Goal: Communication & Community: Share content

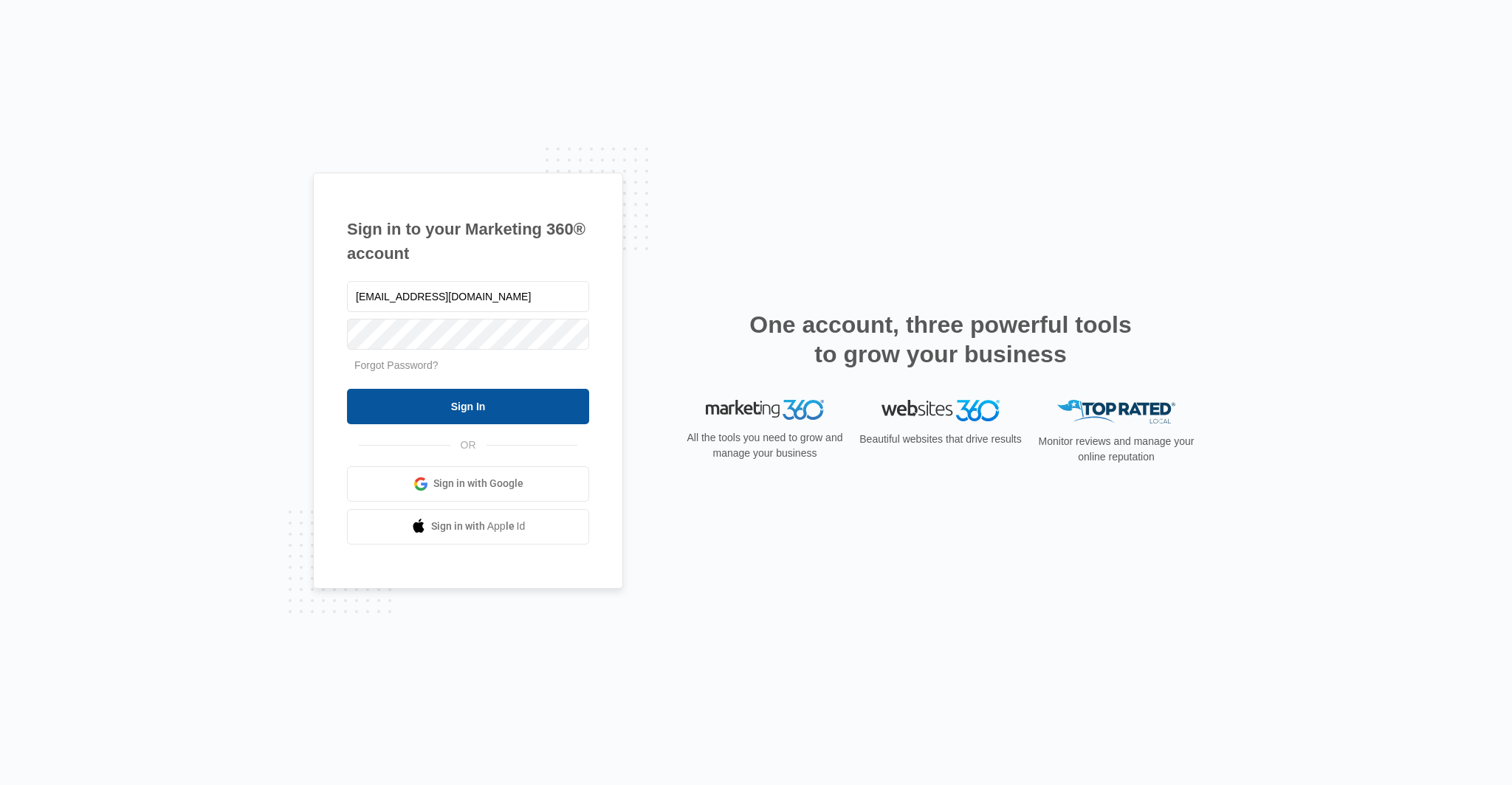
click at [491, 410] on input "Sign In" at bounding box center [467, 407] width 242 height 35
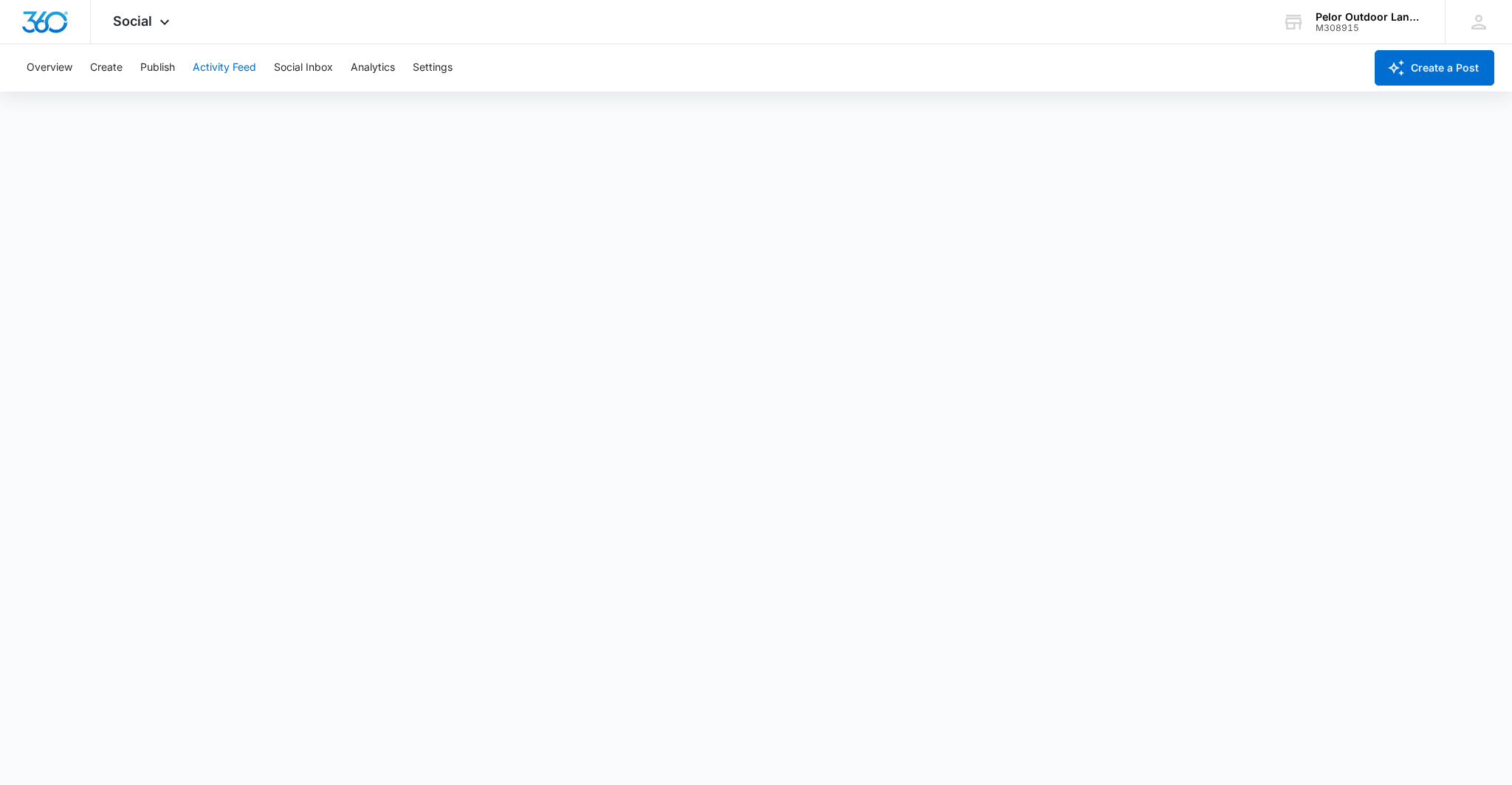
click at [212, 71] on button "Activity Feed" at bounding box center [224, 68] width 64 height 48
click at [160, 71] on button "Publish" at bounding box center [157, 68] width 35 height 48
click at [105, 71] on button "Create" at bounding box center [106, 68] width 32 height 48
click at [61, 72] on button "Overview" at bounding box center [50, 68] width 46 height 48
click at [111, 81] on button "Create" at bounding box center [106, 68] width 32 height 48
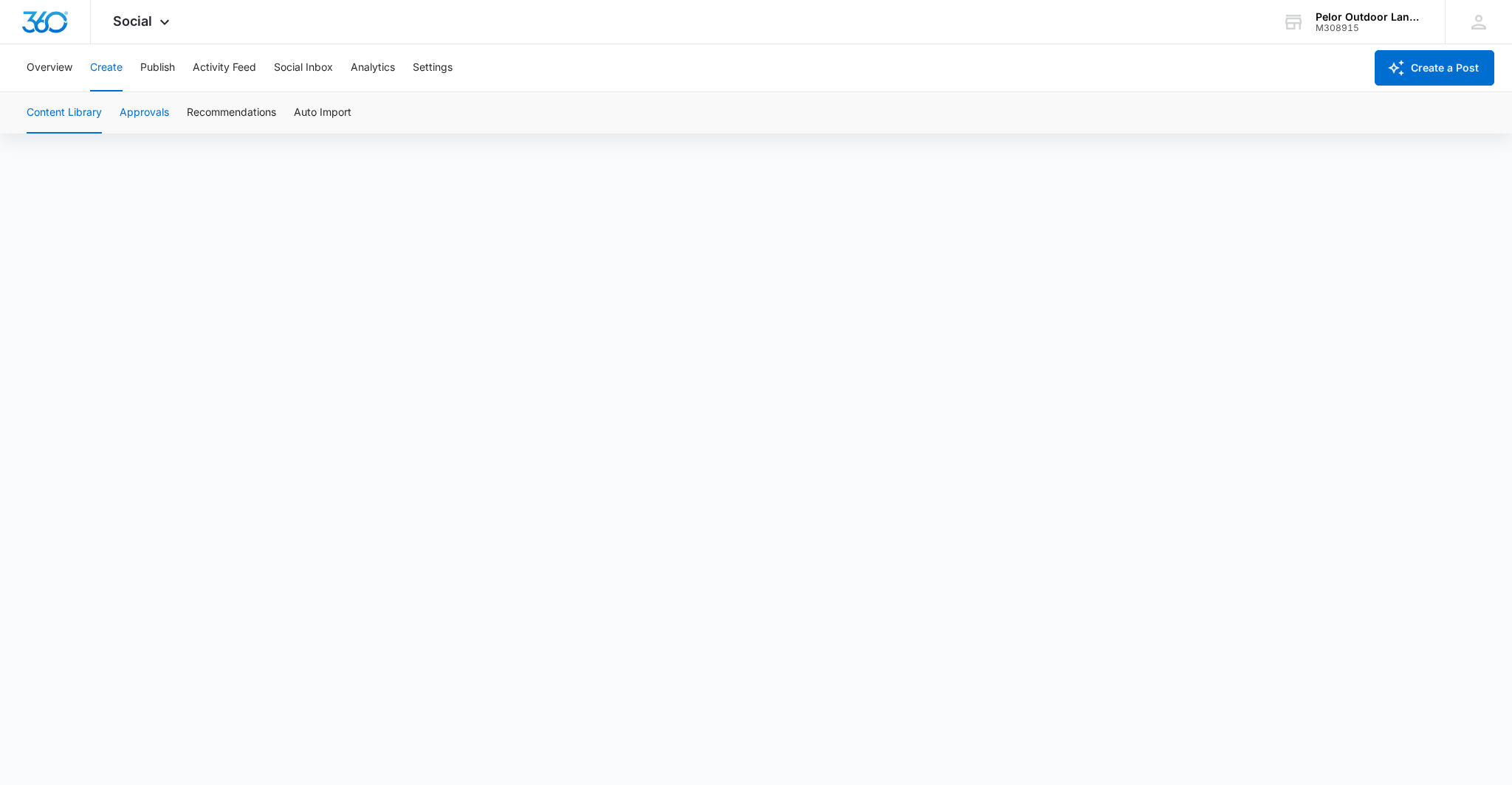
click at [153, 119] on button "Approvals" at bounding box center [144, 113] width 49 height 41
click at [200, 119] on button "Recommendations" at bounding box center [231, 113] width 89 height 41
click at [326, 117] on button "Auto Import" at bounding box center [322, 113] width 58 height 41
click at [163, 71] on button "Publish" at bounding box center [157, 68] width 35 height 48
click at [108, 115] on button "Schedules" at bounding box center [112, 113] width 50 height 41
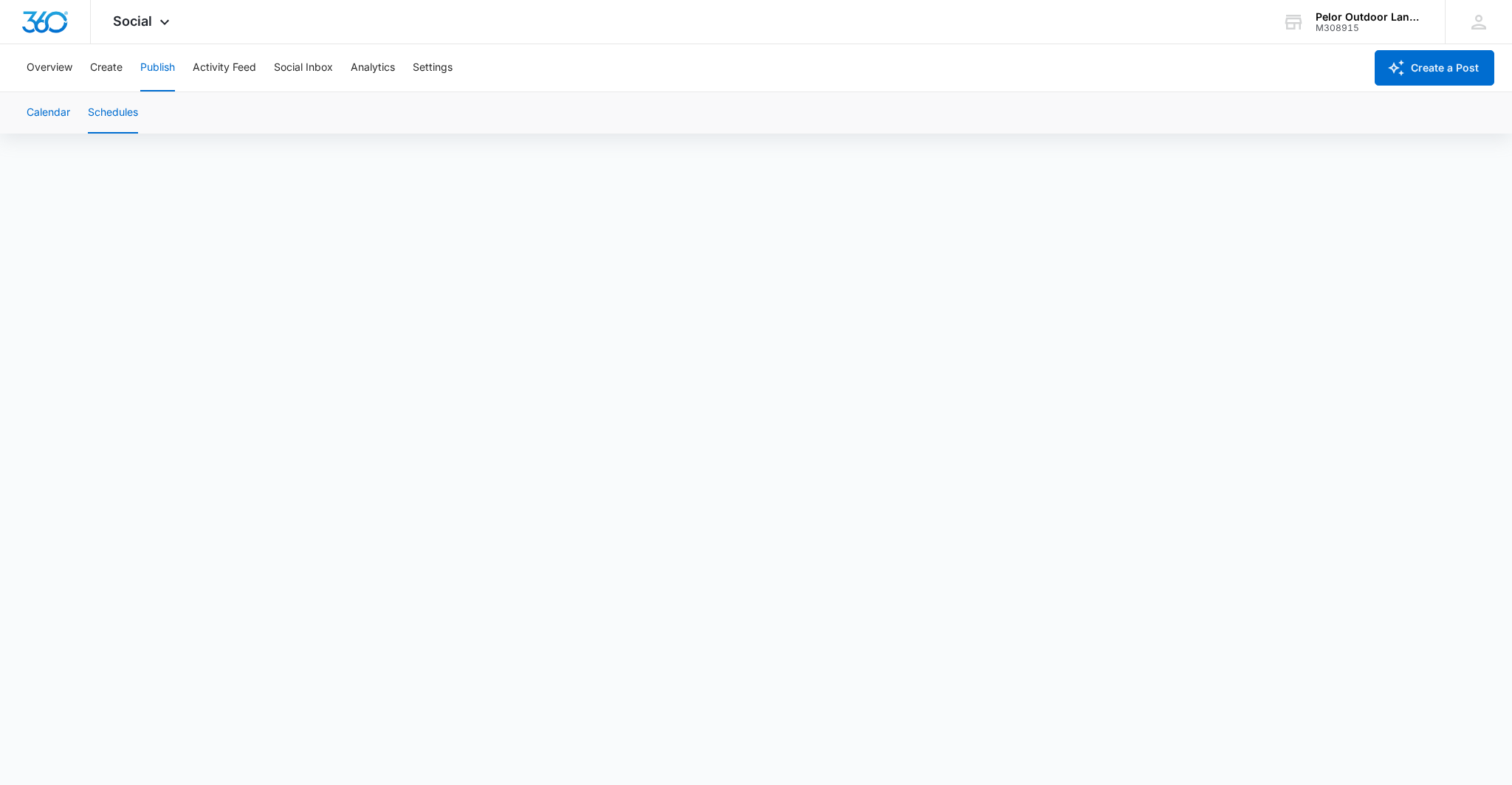
click at [48, 118] on button "Calendar" at bounding box center [48, 113] width 44 height 41
click at [58, 25] on img "Dashboard" at bounding box center [45, 21] width 48 height 22
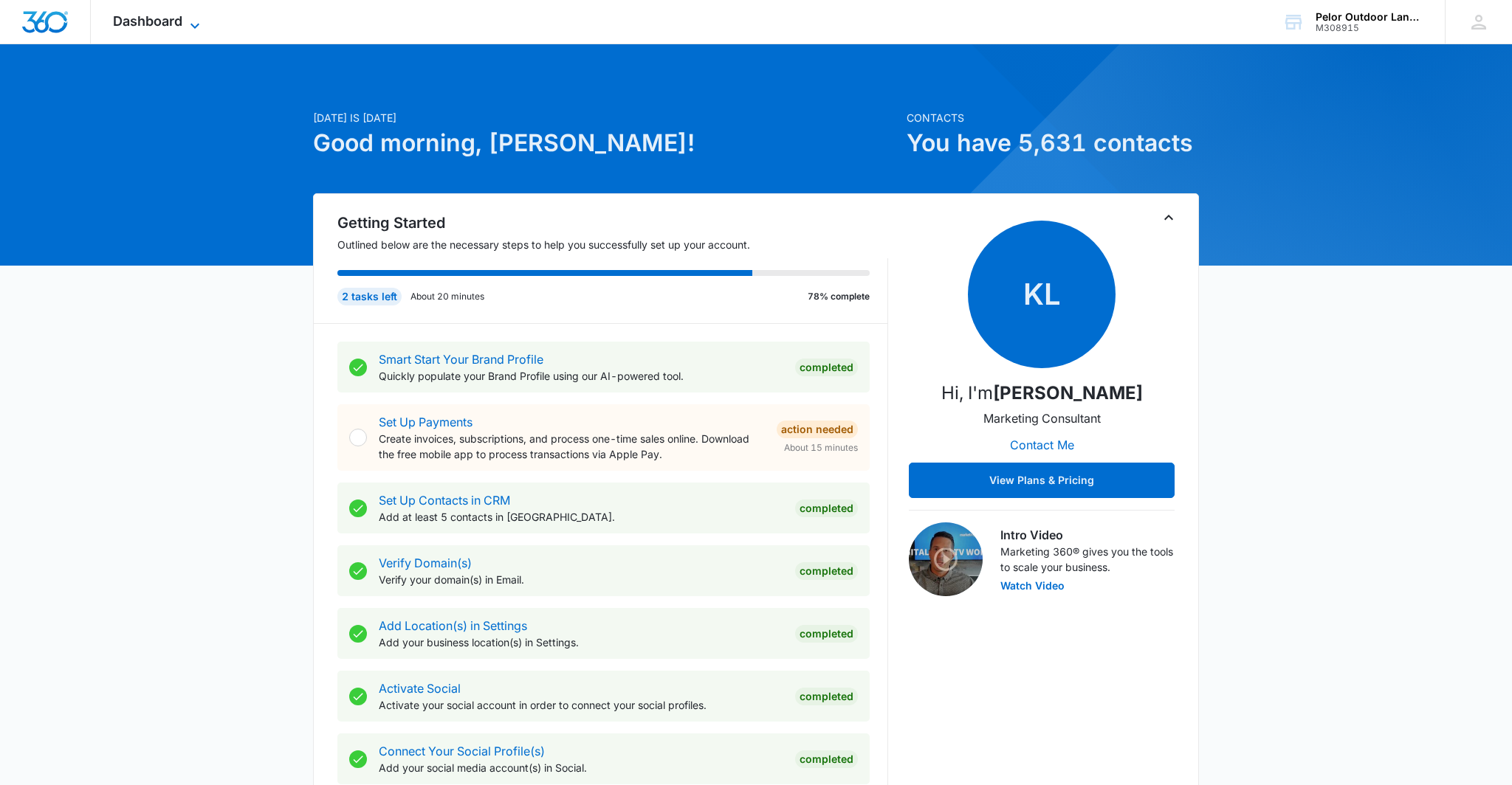
click at [188, 25] on icon at bounding box center [194, 25] width 18 height 18
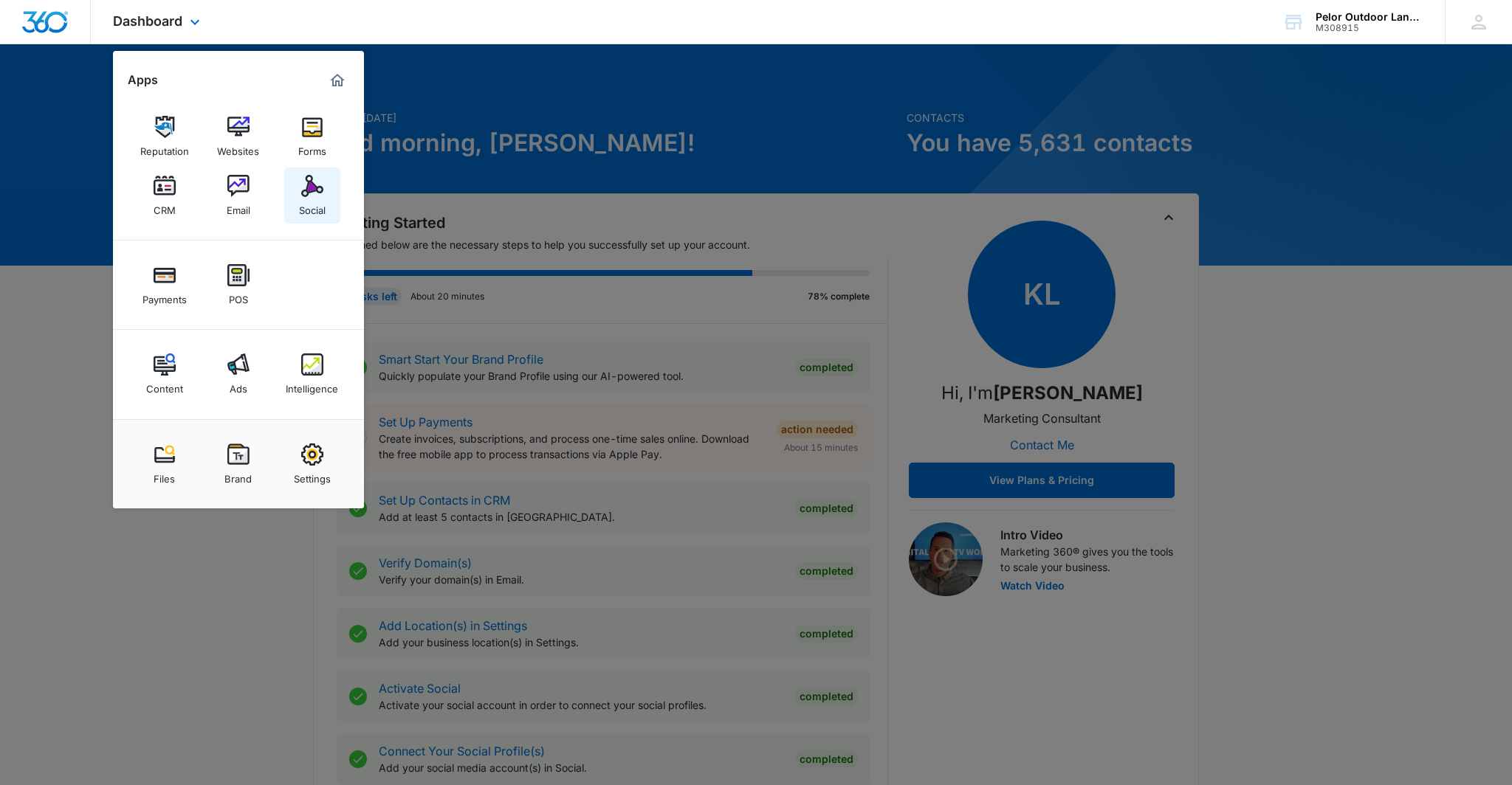
click at [295, 197] on link "Social" at bounding box center [312, 195] width 56 height 56
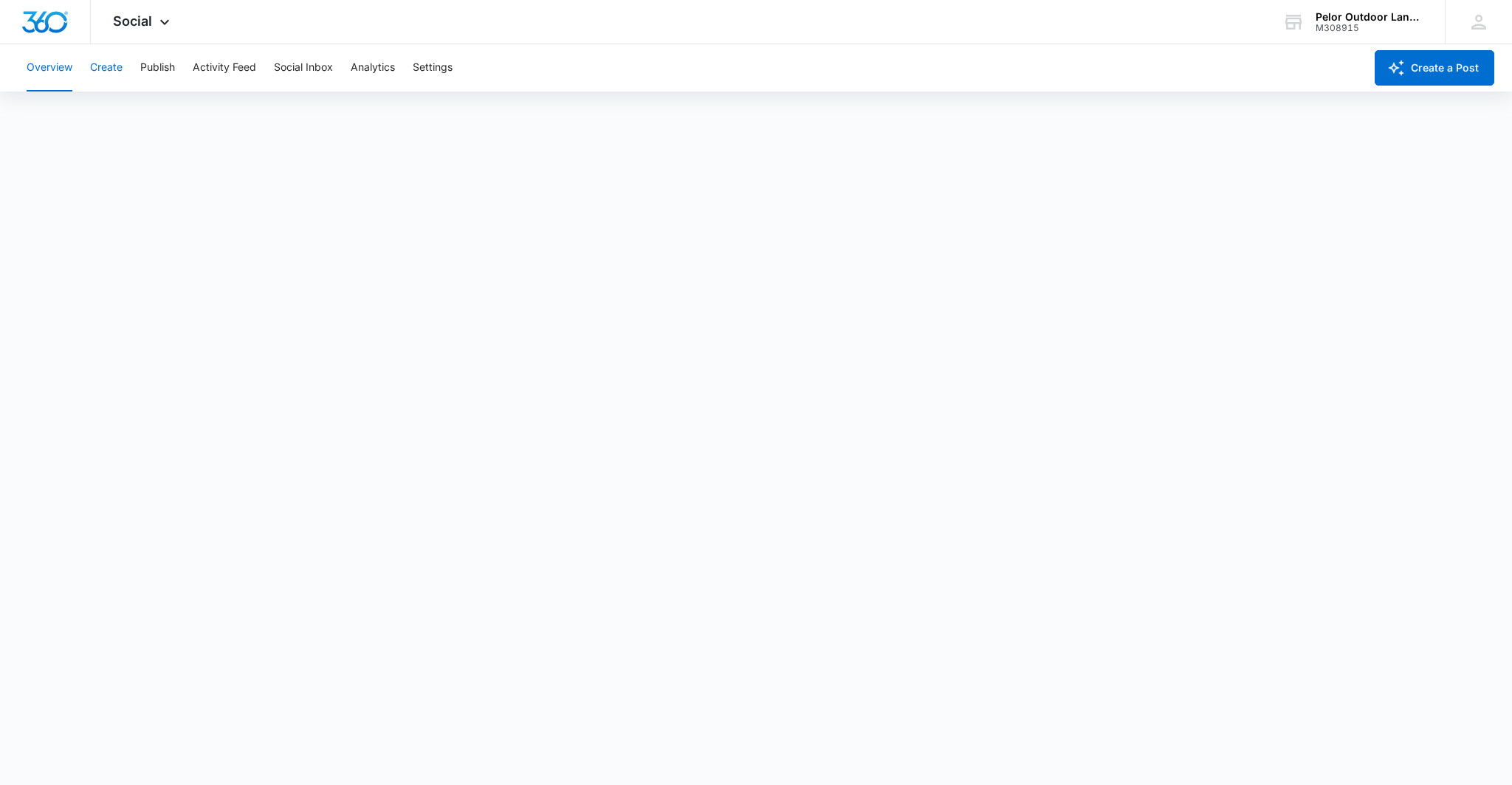
click at [112, 69] on button "Create" at bounding box center [106, 68] width 32 height 48
click at [154, 68] on button "Publish" at bounding box center [157, 68] width 35 height 48
click at [65, 20] on img "Dashboard" at bounding box center [45, 21] width 48 height 22
